Goal: Task Accomplishment & Management: Use online tool/utility

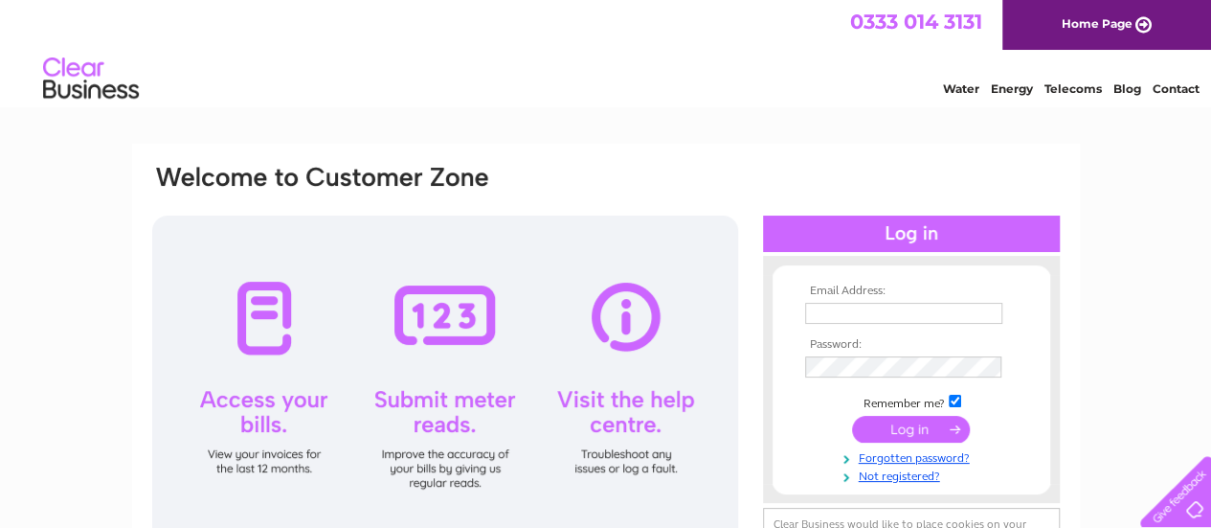
click at [915, 313] on input "text" at bounding box center [903, 313] width 197 height 21
type input "lilybankhouse@gmail.com"
click at [897, 427] on input "submit" at bounding box center [911, 429] width 118 height 27
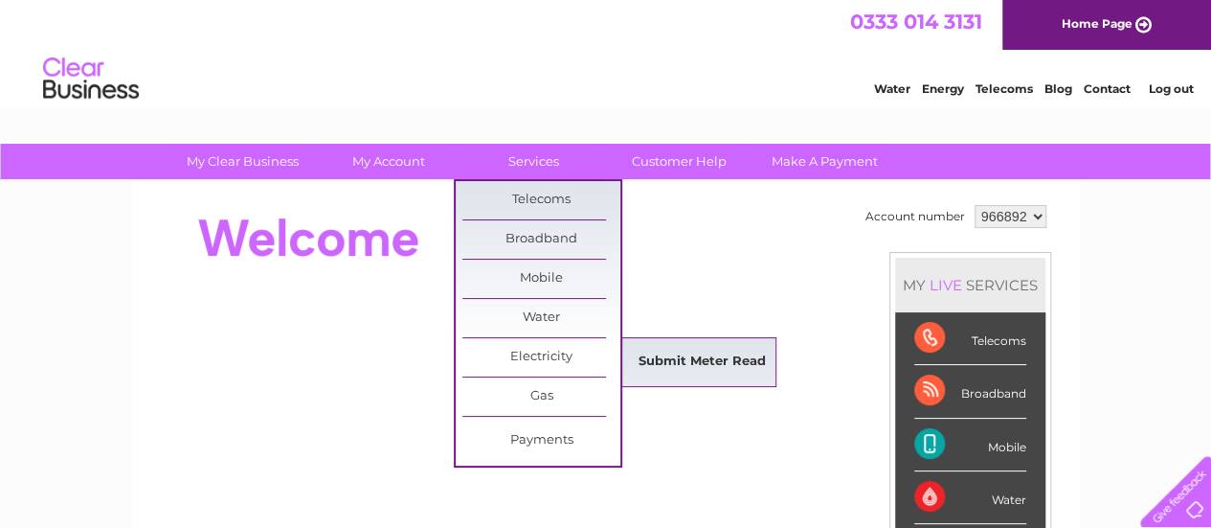
click at [661, 355] on link "Submit Meter Read" at bounding box center [702, 362] width 158 height 38
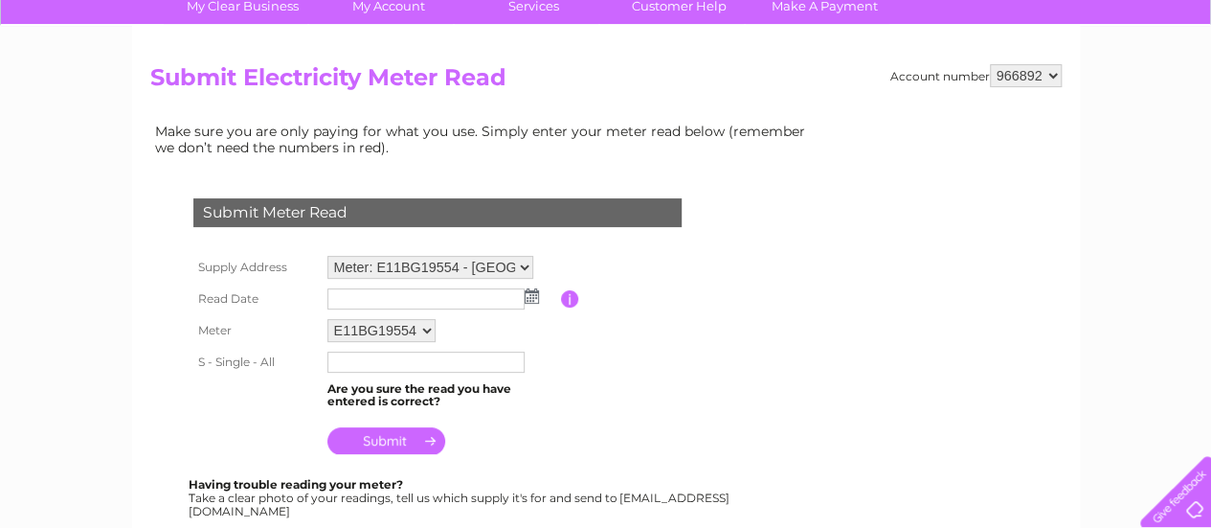
scroll to position [191, 0]
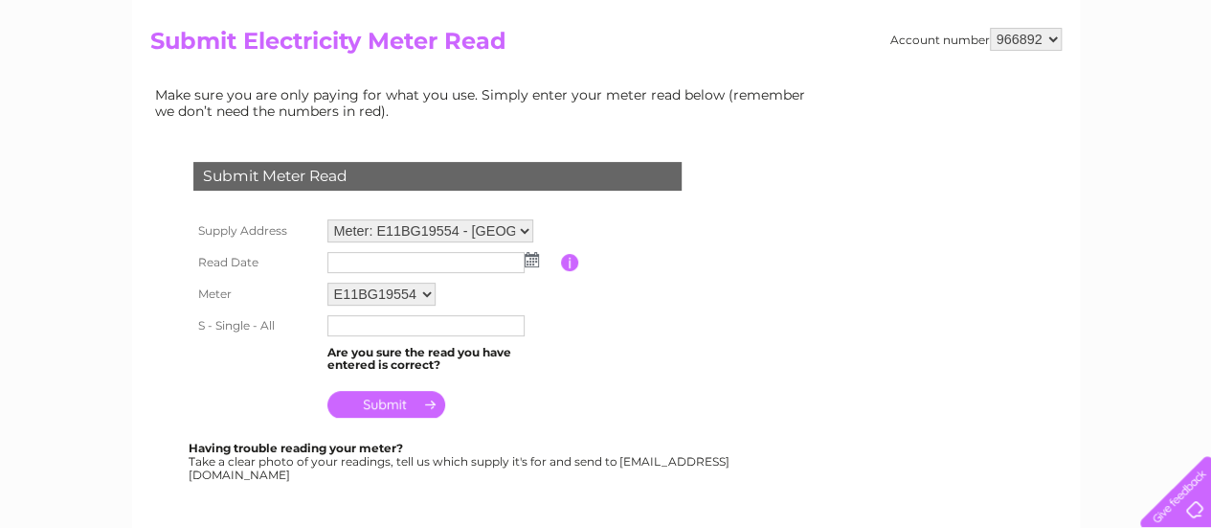
click at [531, 268] on td at bounding box center [442, 262] width 238 height 31
click at [531, 259] on img at bounding box center [532, 259] width 14 height 15
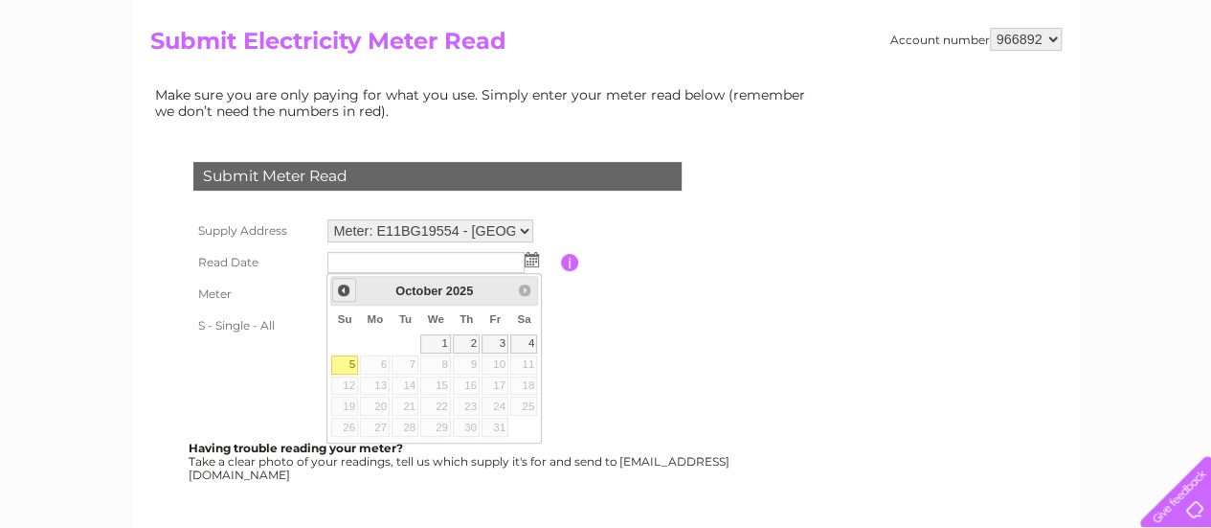
click at [345, 286] on span "Prev" at bounding box center [343, 289] width 15 height 15
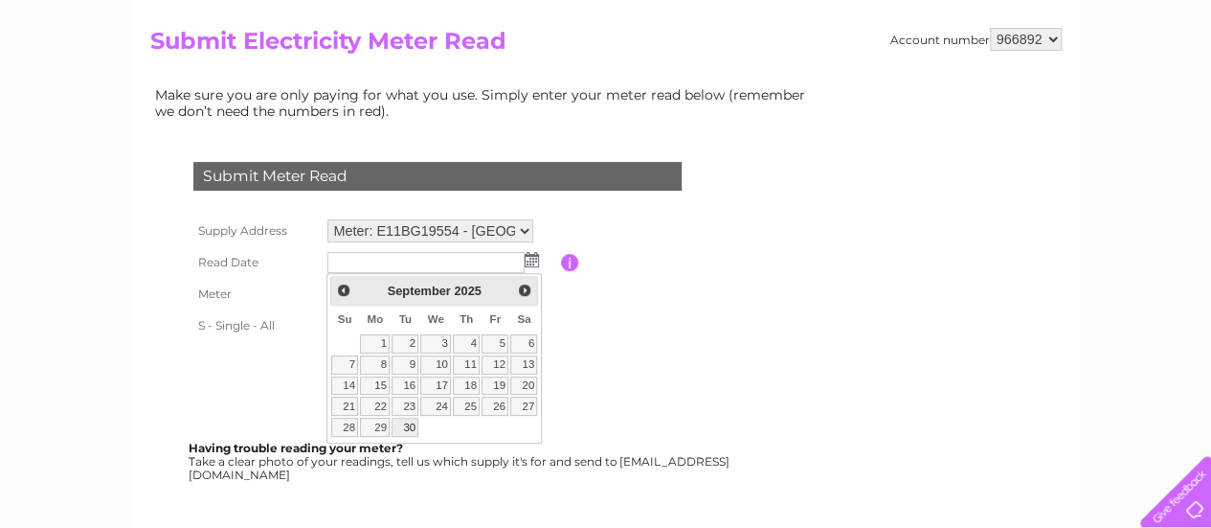
click at [416, 421] on link "30" at bounding box center [405, 426] width 27 height 19
type input "2025/09/30"
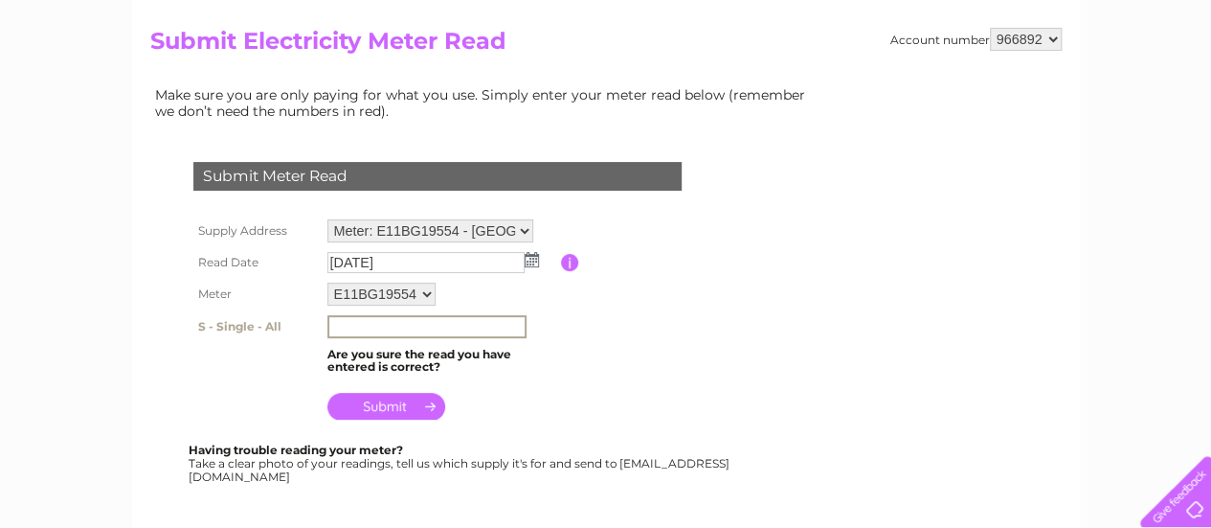
click at [442, 334] on input "text" at bounding box center [426, 326] width 199 height 23
type input "222830"
click at [413, 412] on input "submit" at bounding box center [386, 404] width 118 height 27
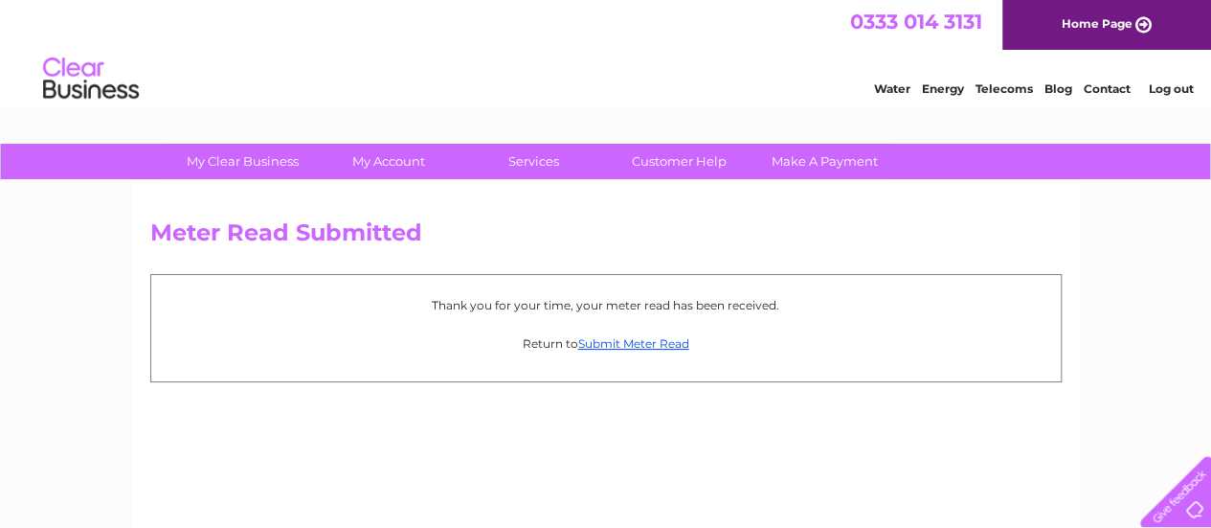
click at [1165, 83] on link "Log out" at bounding box center [1170, 88] width 45 height 14
